Goal: Task Accomplishment & Management: Manage account settings

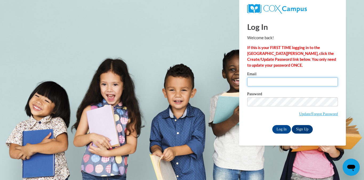
click at [278, 81] on input "Email" at bounding box center [292, 81] width 91 height 9
type input "[EMAIL_ADDRESS][DOMAIN_NAME]"
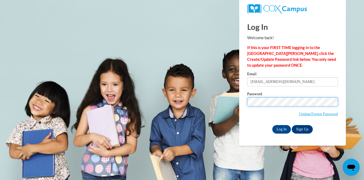
click at [272, 125] on input "Log In" at bounding box center [281, 129] width 19 height 9
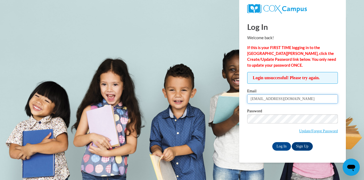
click at [313, 98] on input "[EMAIL_ADDRESS][DOMAIN_NAME]" at bounding box center [292, 98] width 91 height 9
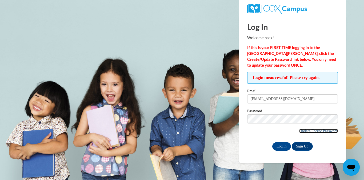
click at [307, 131] on link "Update/Forgot Password" at bounding box center [318, 131] width 39 height 4
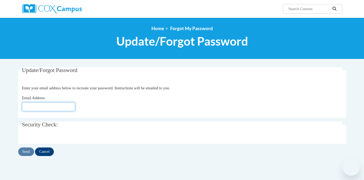
click at [52, 108] on input "Email Address" at bounding box center [48, 106] width 53 height 9
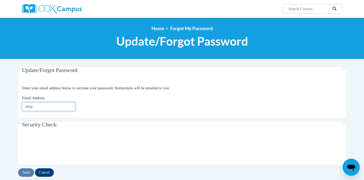
type input "[EMAIL_ADDRESS][DOMAIN_NAME]"
click at [25, 171] on input "Send" at bounding box center [26, 172] width 16 height 9
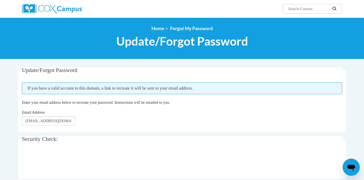
scroll to position [63, 0]
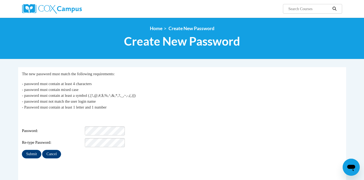
scroll to position [28, 0]
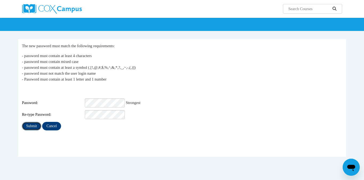
click at [33, 122] on input "Submit" at bounding box center [31, 126] width 19 height 9
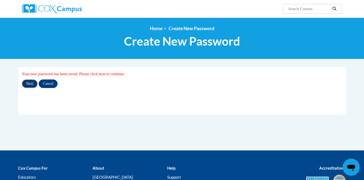
click at [29, 83] on input "Next" at bounding box center [30, 83] width 16 height 9
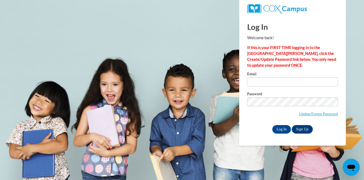
type input "[EMAIL_ADDRESS][DOMAIN_NAME]"
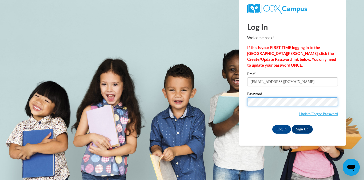
click at [272, 125] on input "Log In" at bounding box center [281, 129] width 19 height 9
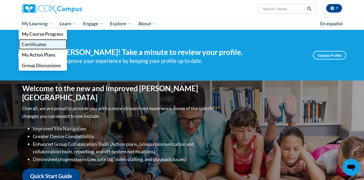
click at [46, 42] on link "Certificates" at bounding box center [43, 44] width 48 height 10
